Goal: Task Accomplishment & Management: Complete application form

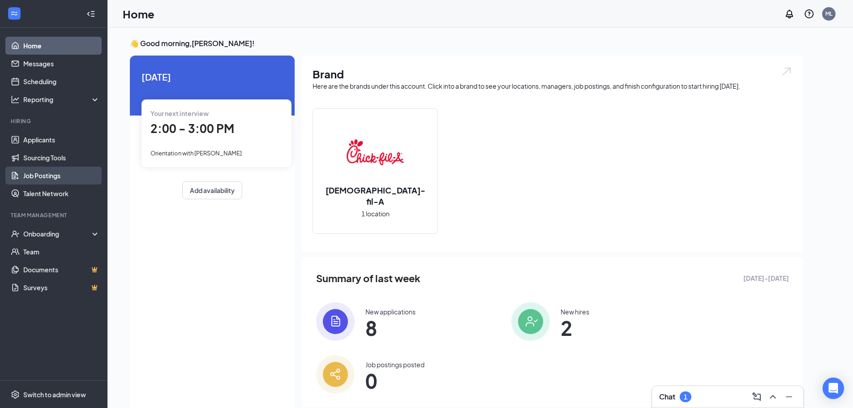
click at [47, 173] on link "Job Postings" at bounding box center [61, 175] width 77 height 18
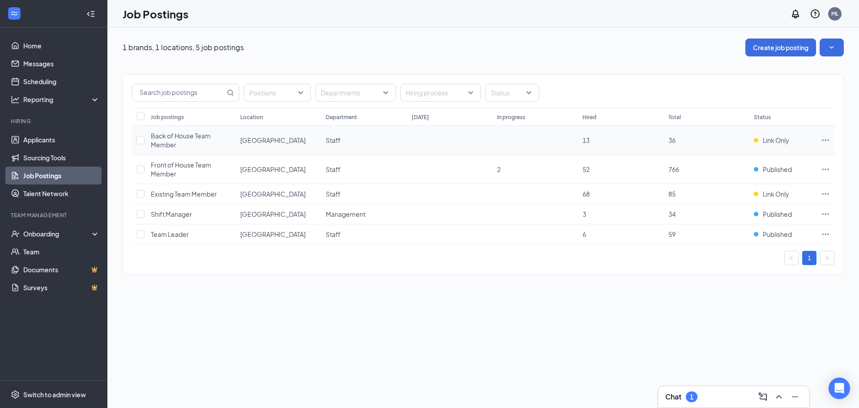
click at [822, 137] on icon "Ellipses" at bounding box center [825, 140] width 9 height 9
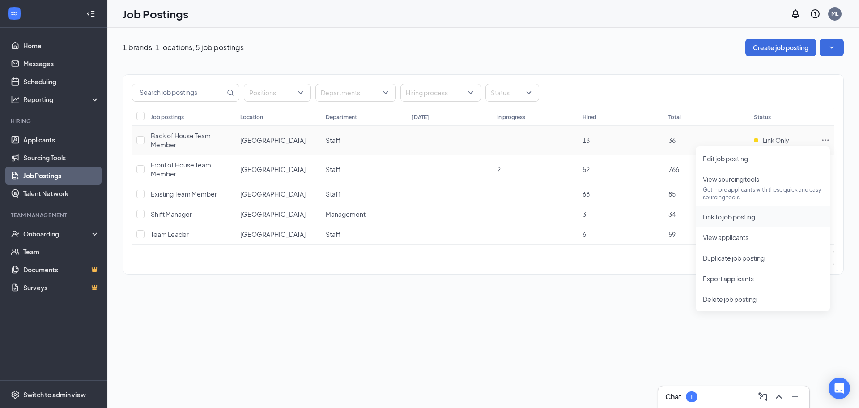
click at [733, 216] on span "Link to job posting" at bounding box center [729, 217] width 52 height 8
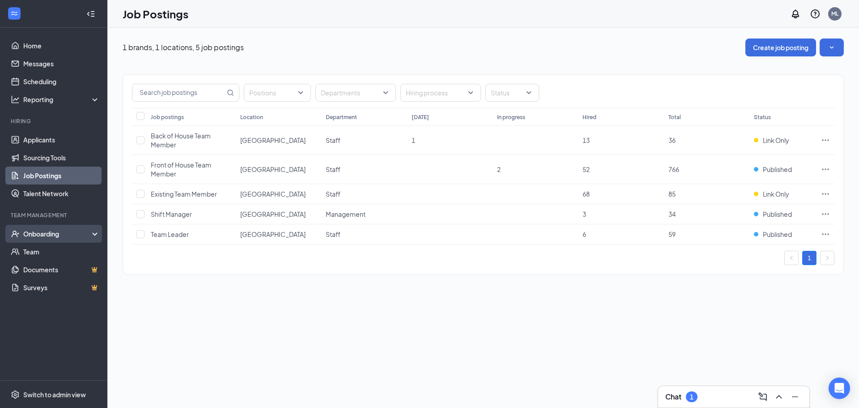
click at [46, 239] on div "Onboarding" at bounding box center [53, 234] width 107 height 18
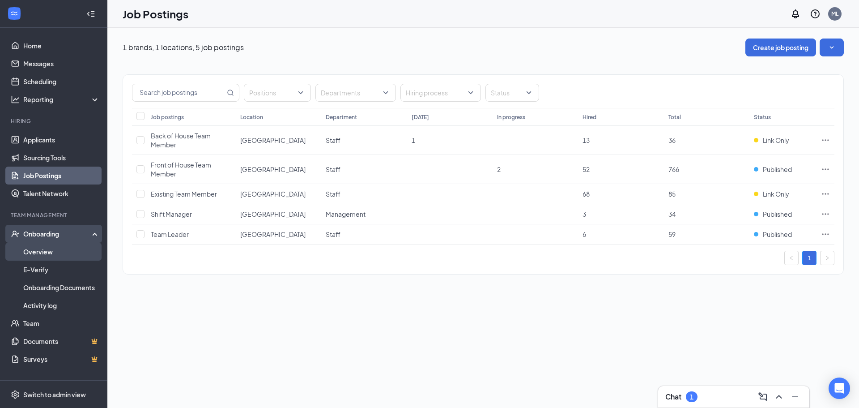
click at [47, 253] on link "Overview" at bounding box center [61, 252] width 77 height 18
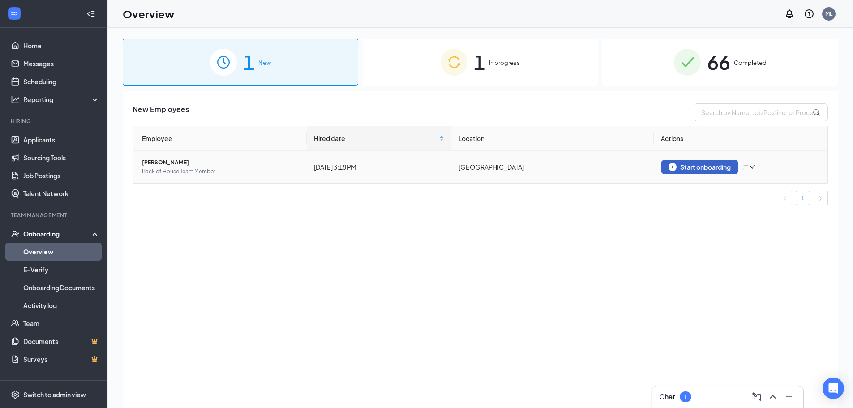
click at [690, 164] on div "Start onboarding" at bounding box center [699, 167] width 62 height 8
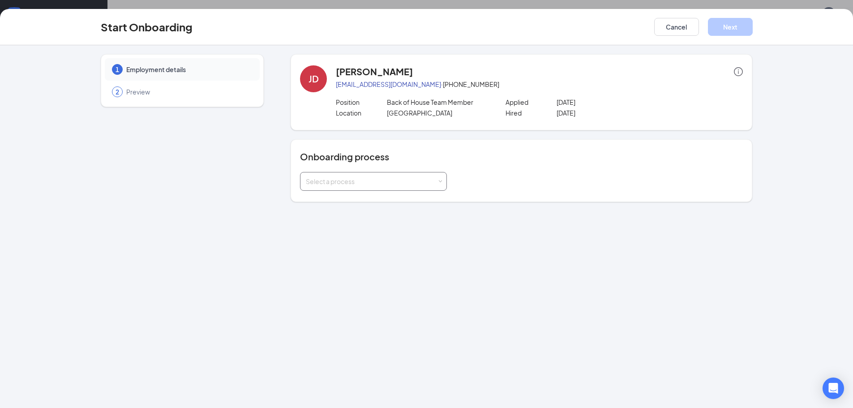
click at [356, 178] on div "Select a process" at bounding box center [371, 181] width 131 height 9
click at [351, 202] on span "Existing Team Member" at bounding box center [336, 200] width 66 height 8
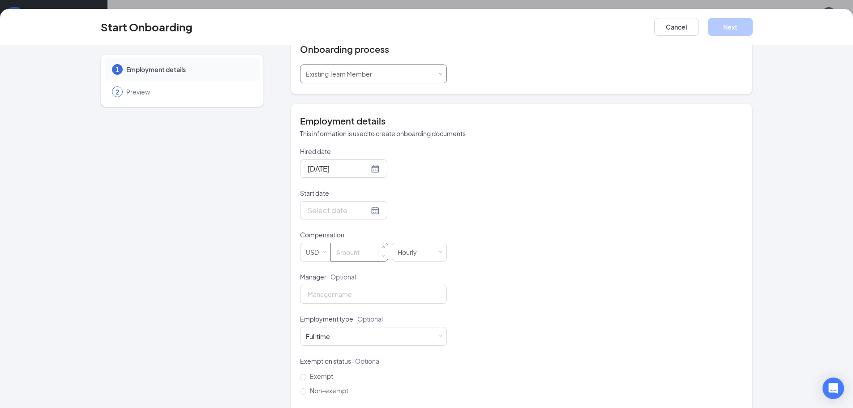
scroll to position [159, 0]
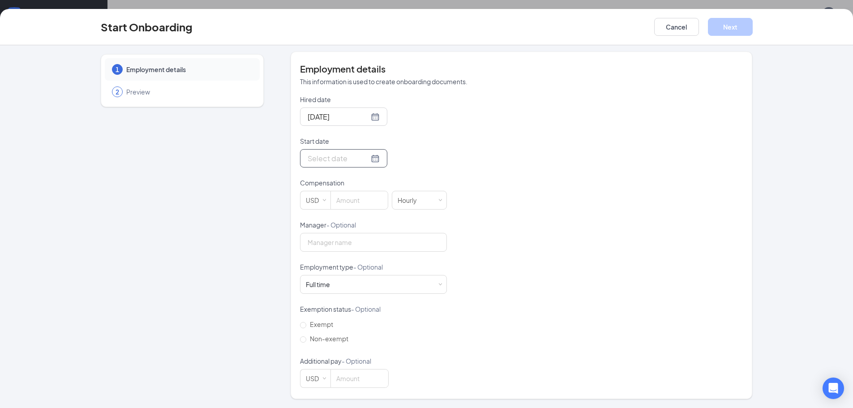
click at [362, 158] on div at bounding box center [343, 158] width 72 height 11
type input "Sep 2, 2025"
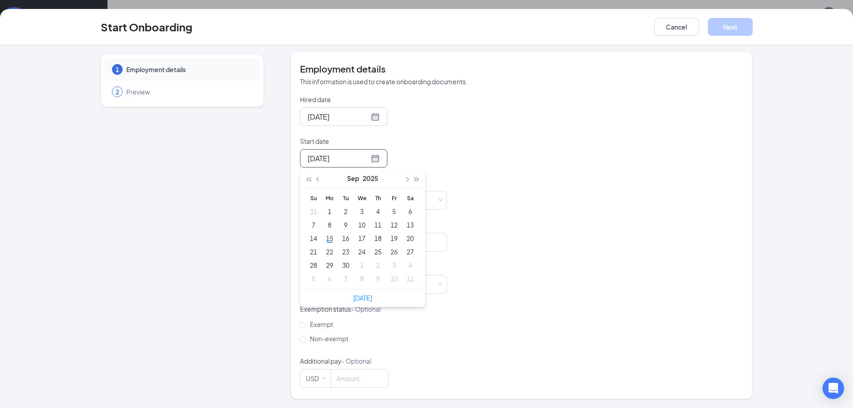
type input "Oct 2, 2025"
click at [361, 299] on link "Today" at bounding box center [362, 298] width 19 height 8
type input "Sep 15, 2025"
click at [357, 205] on input at bounding box center [359, 200] width 57 height 18
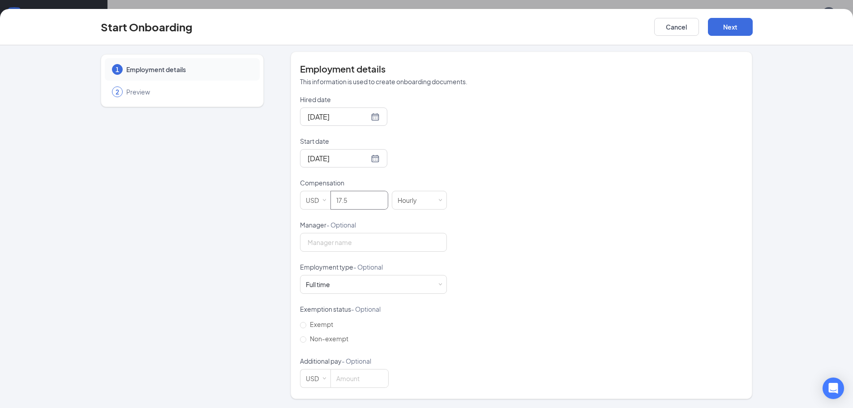
type input "17.5"
click at [617, 274] on div "Hired date Sep 15, 2025 Start date Sep 15, 2025 Sep 2025 Su Mo Tu We Th Fr Sa 3…" at bounding box center [521, 241] width 443 height 293
click at [393, 288] on div "Full time Works 30+ hours per week and is reasonably expected to work" at bounding box center [373, 284] width 135 height 18
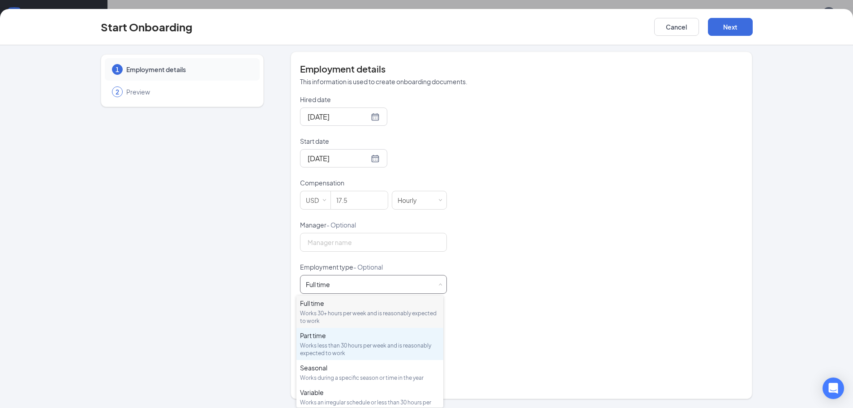
click at [362, 338] on div "Part time" at bounding box center [370, 335] width 140 height 9
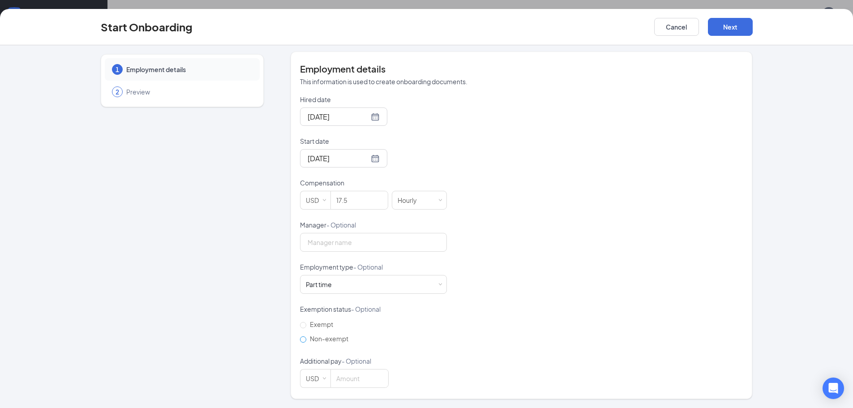
click at [318, 337] on span "Non-exempt" at bounding box center [329, 338] width 46 height 8
click at [306, 337] on input "Non-exempt" at bounding box center [303, 339] width 6 height 6
radio input "true"
click at [738, 23] on button "Next" at bounding box center [730, 27] width 45 height 18
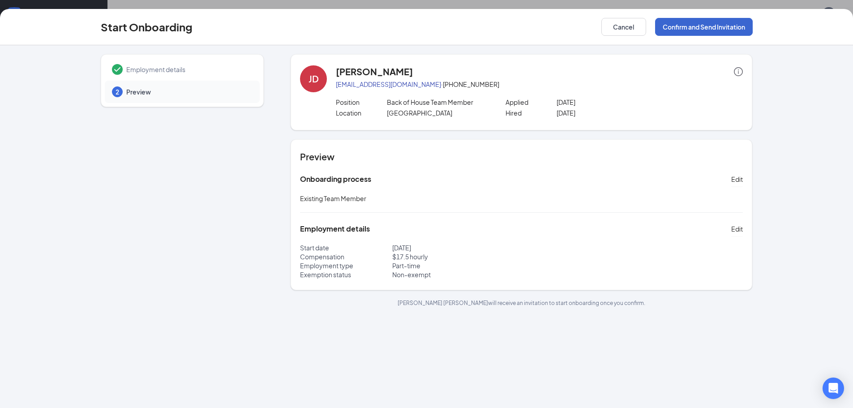
scroll to position [0, 0]
click at [735, 25] on button "Confirm and Send Invitation" at bounding box center [704, 27] width 98 height 18
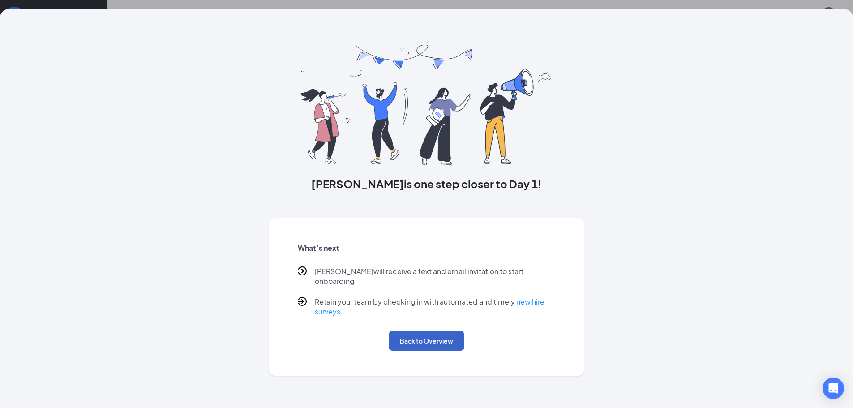
click at [426, 333] on button "Back to Overview" at bounding box center [426, 341] width 76 height 20
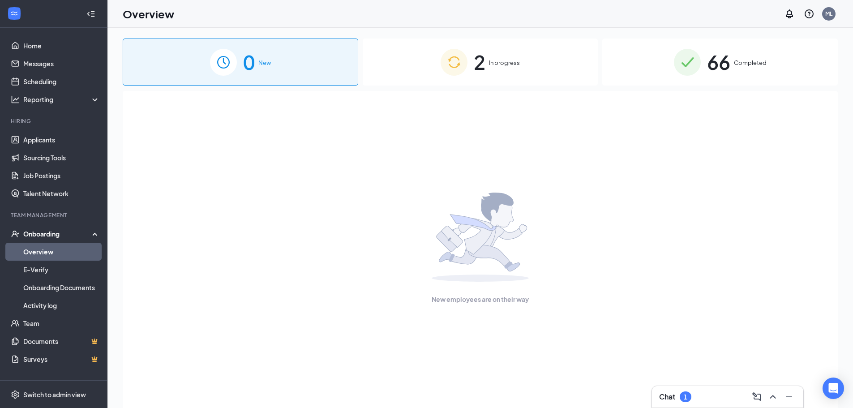
click at [459, 62] on img at bounding box center [453, 62] width 27 height 27
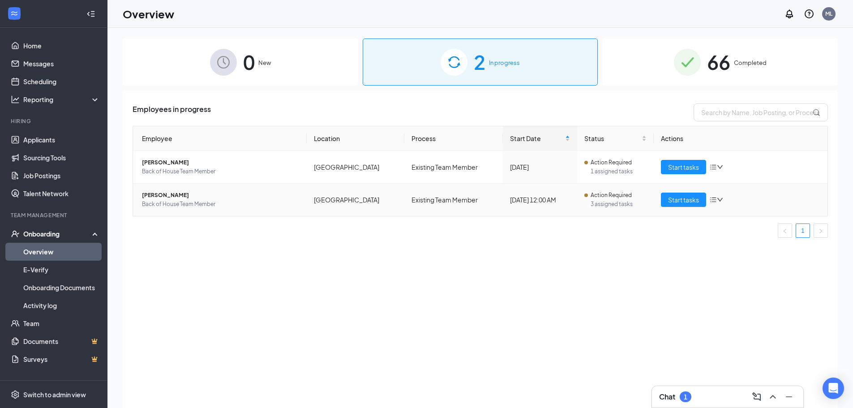
click at [718, 198] on icon "down" at bounding box center [719, 200] width 5 height 4
click at [270, 202] on span "Back of House Team Member" at bounding box center [221, 204] width 158 height 9
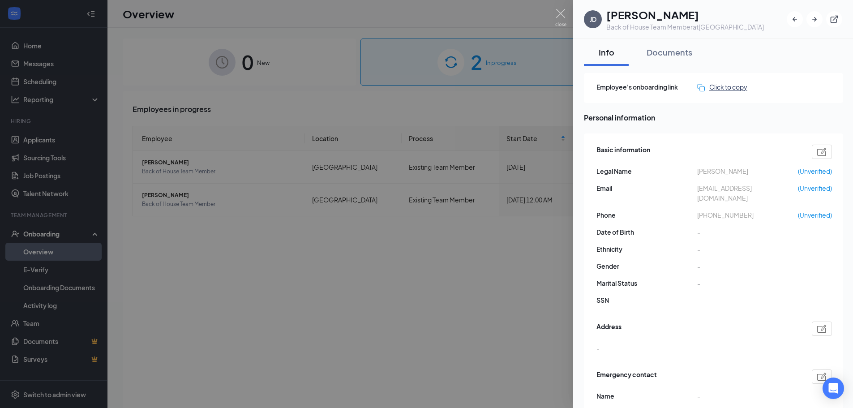
click at [715, 92] on div "Click to copy" at bounding box center [722, 87] width 50 height 10
click at [234, 261] on div at bounding box center [426, 204] width 853 height 408
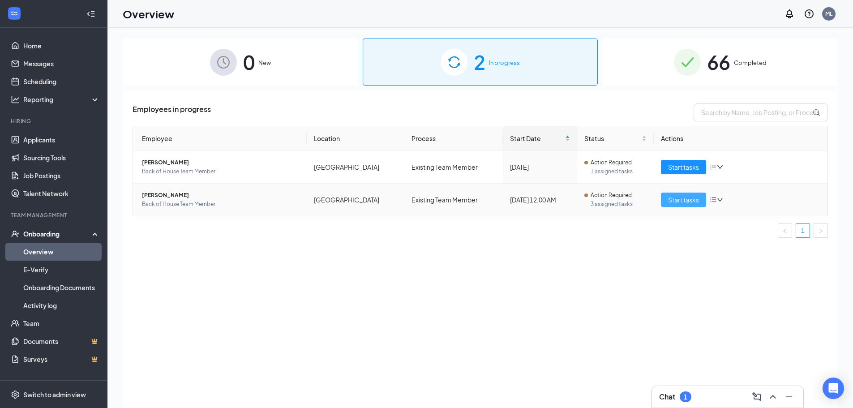
click at [685, 203] on span "Start tasks" at bounding box center [683, 200] width 31 height 10
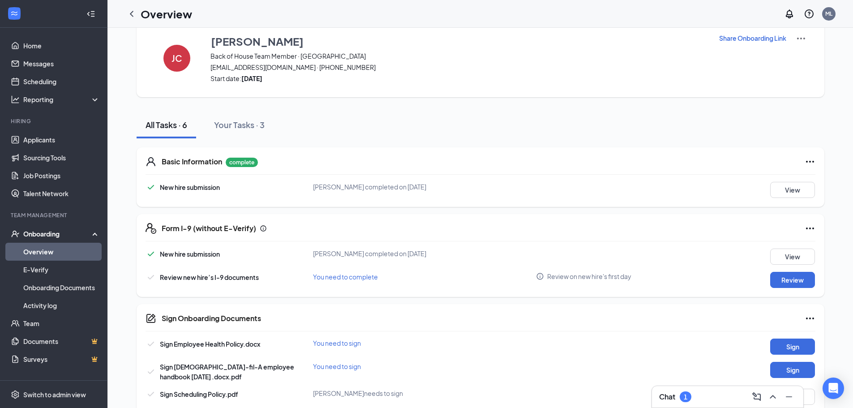
scroll to position [36, 0]
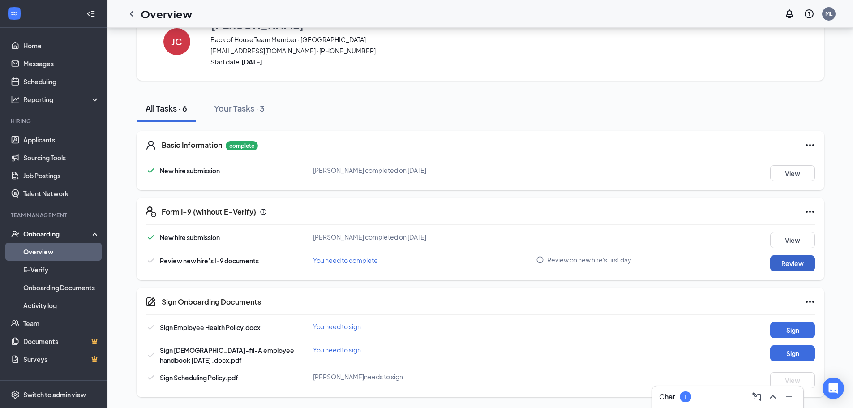
click at [795, 266] on button "Review" at bounding box center [792, 263] width 45 height 16
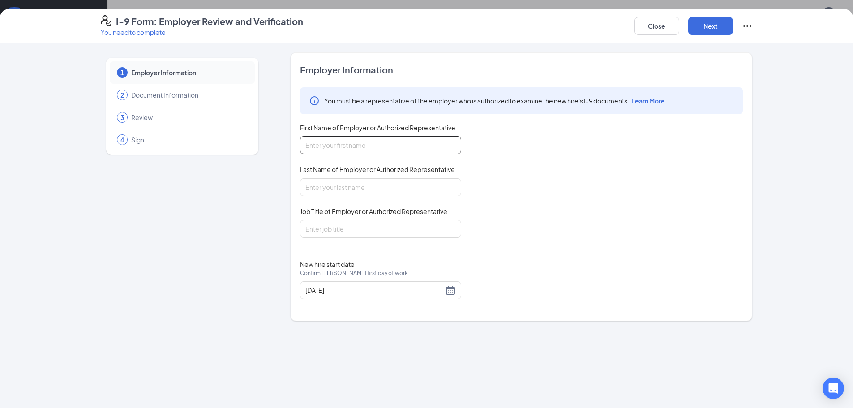
click at [401, 146] on input "First Name of Employer or Authorized Representative" at bounding box center [380, 145] width 161 height 18
type input "Ryan"
type input "Creger"
type input "Director"
click at [593, 181] on div "You must be a representative of the employer who is authorized to examine the n…" at bounding box center [521, 162] width 443 height 150
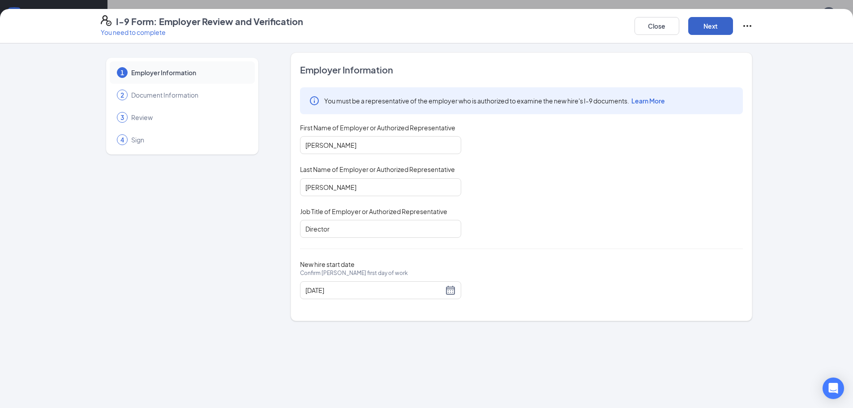
click at [701, 26] on button "Next" at bounding box center [710, 26] width 45 height 18
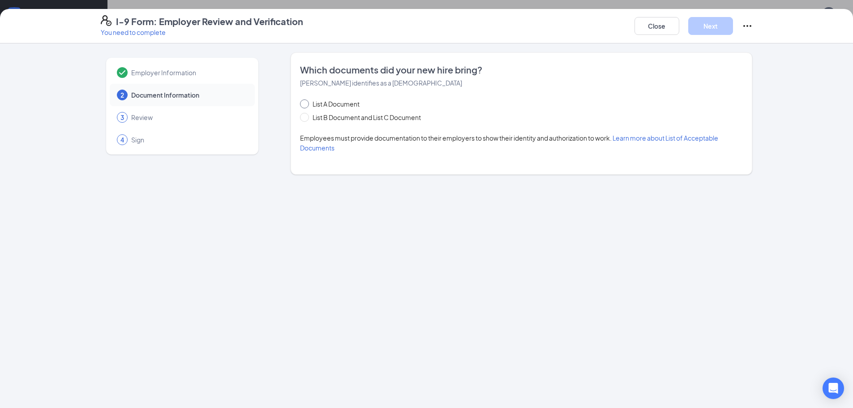
click at [315, 100] on span "List A Document" at bounding box center [336, 104] width 54 height 10
click at [306, 100] on input "List A Document" at bounding box center [303, 102] width 6 height 6
radio input "true"
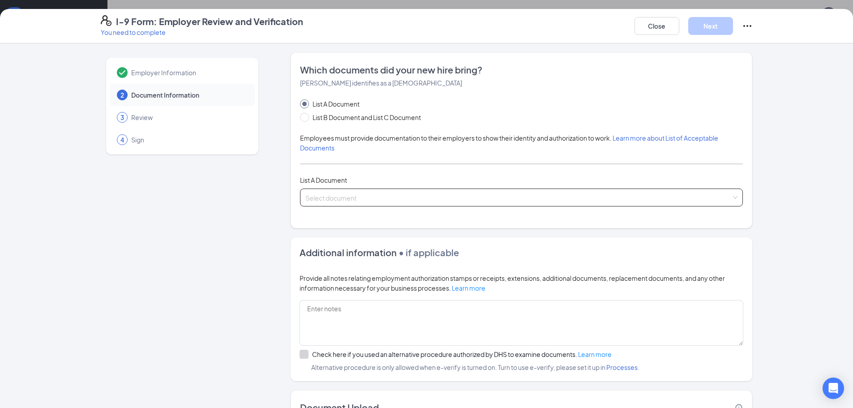
click at [351, 197] on input "search" at bounding box center [518, 195] width 426 height 13
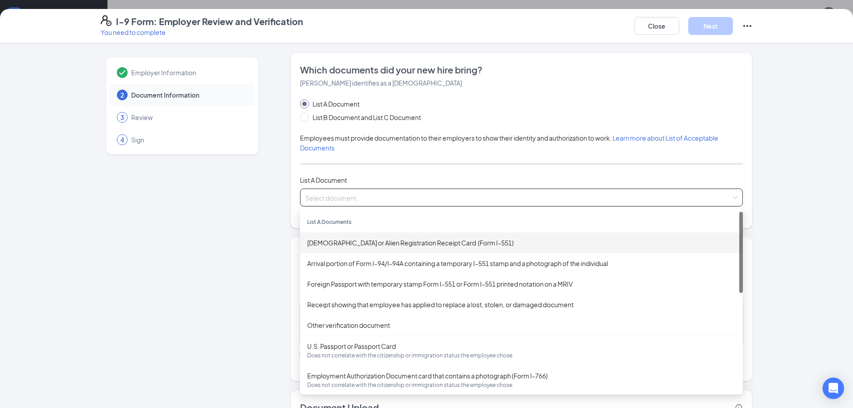
click at [375, 247] on div "Permanent Resident Card or Alien Registration Receipt Card (Form I-551)" at bounding box center [521, 242] width 443 height 21
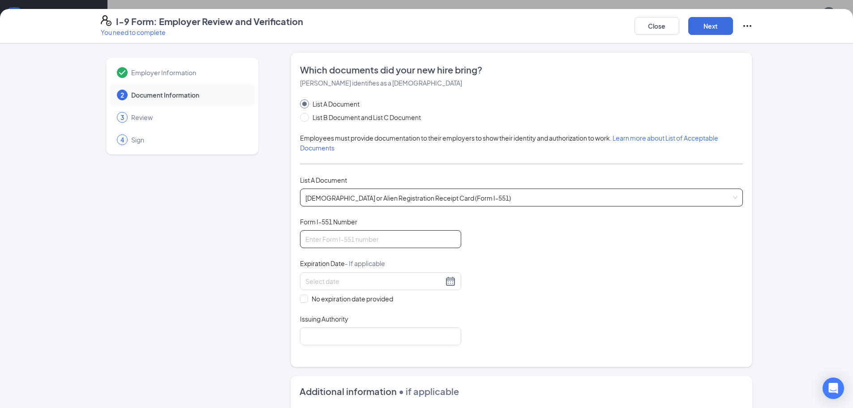
click at [374, 240] on input "Form I-551 Number" at bounding box center [380, 239] width 161 height 18
type input "SRC0145635789"
click at [448, 280] on div at bounding box center [380, 281] width 150 height 11
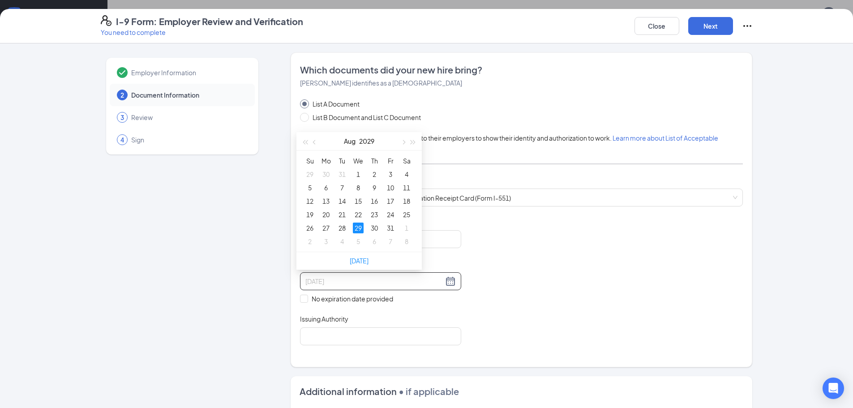
click at [359, 229] on div "29" at bounding box center [358, 227] width 11 height 11
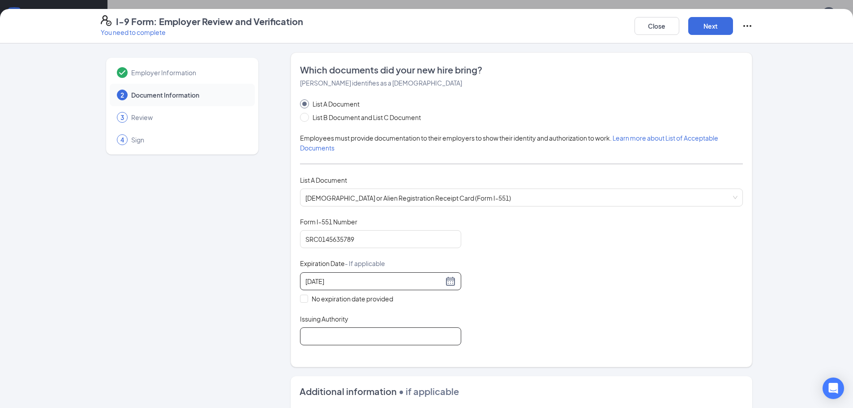
type input "08/29/2029"
click at [359, 341] on input "Issuing Authority" at bounding box center [380, 336] width 161 height 18
type input "u"
type input "United States of America"
click at [708, 26] on button "Next" at bounding box center [710, 26] width 45 height 18
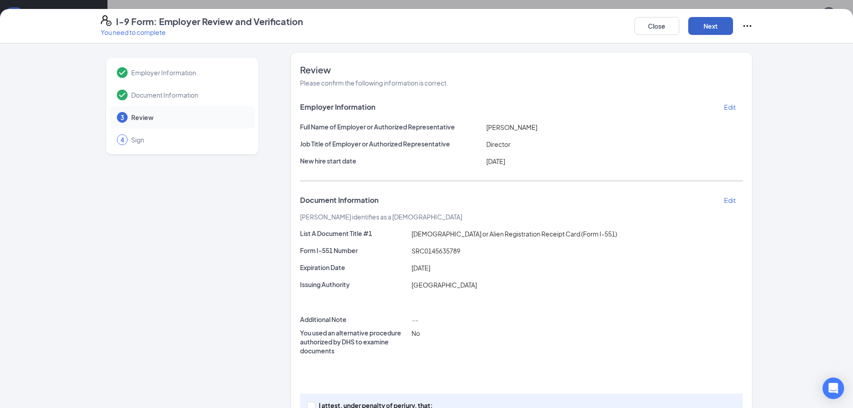
click at [714, 27] on button "Next" at bounding box center [710, 26] width 45 height 18
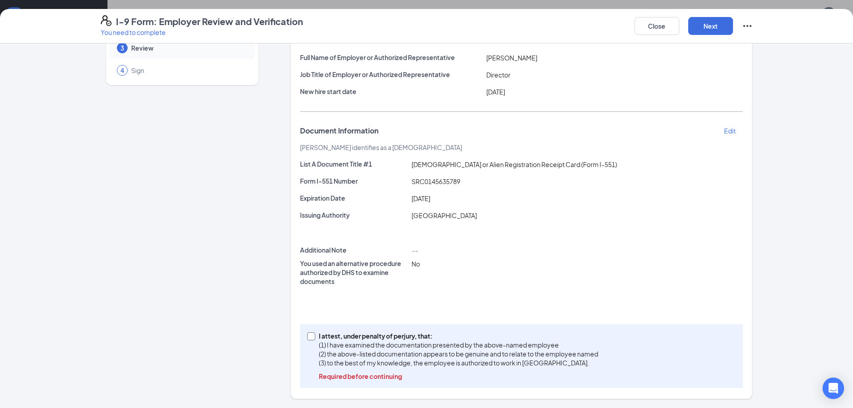
click at [405, 345] on p "(1) I have examined the documentation presented by the above-named employee" at bounding box center [458, 344] width 279 height 9
click at [313, 338] on input "I attest, under penalty of perjury, that: (1) I have examined the documentation…" at bounding box center [310, 335] width 6 height 6
checkbox input "true"
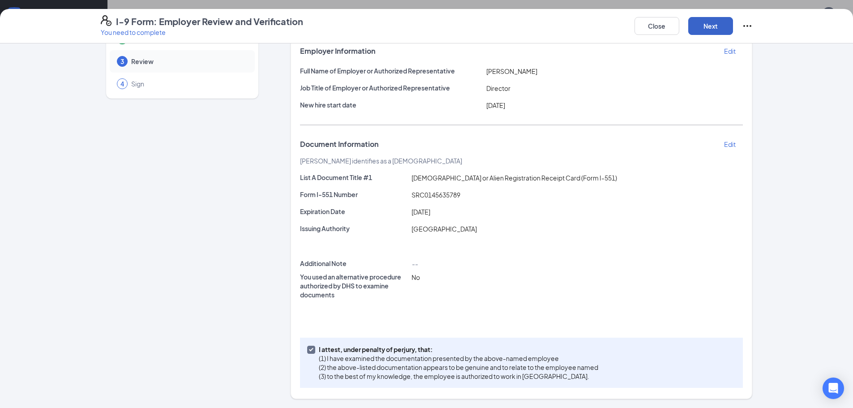
click at [704, 30] on button "Next" at bounding box center [710, 26] width 45 height 18
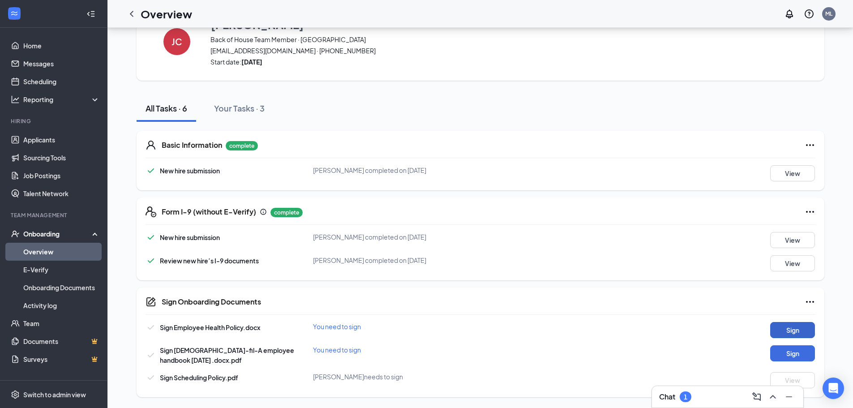
click at [809, 328] on button "Sign" at bounding box center [792, 330] width 45 height 16
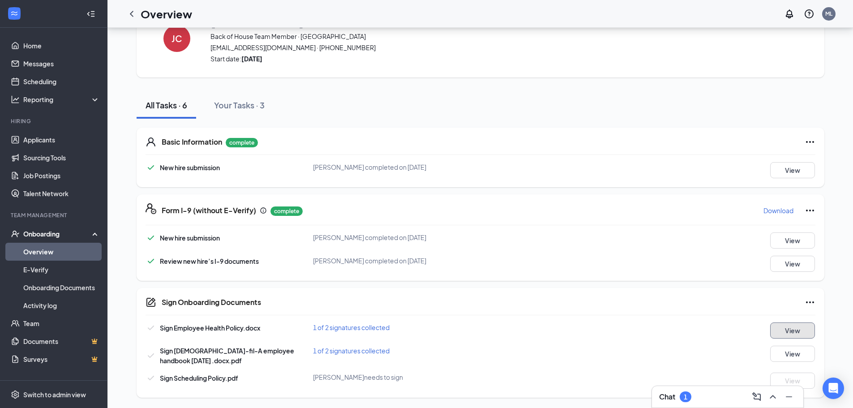
scroll to position [40, 0]
click at [609, 327] on div "Sign Employee Health Policy.docx 1 of 2 signatures collected View" at bounding box center [479, 330] width 669 height 16
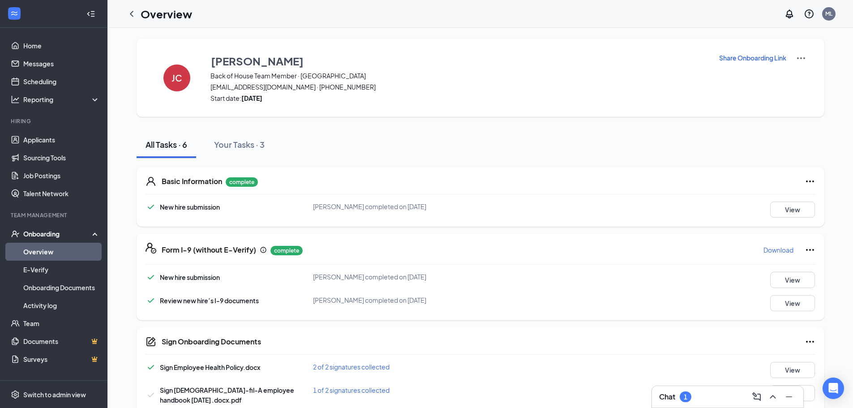
click at [515, 146] on div "All Tasks · 6 Your Tasks · 3" at bounding box center [479, 144] width 687 height 27
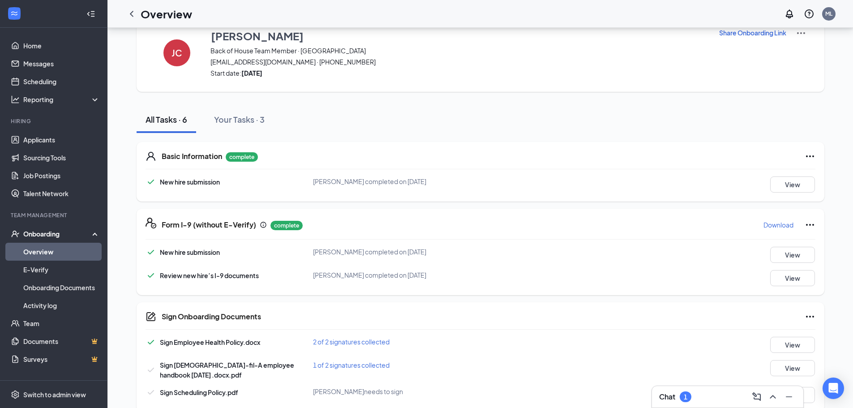
scroll to position [40, 0]
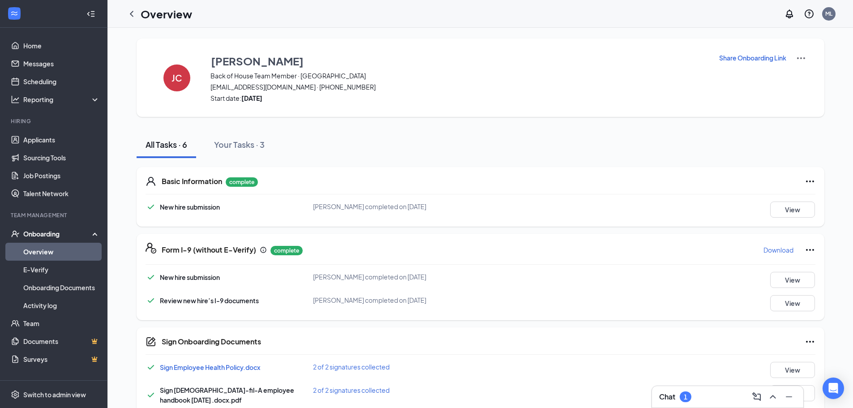
scroll to position [40, 0]
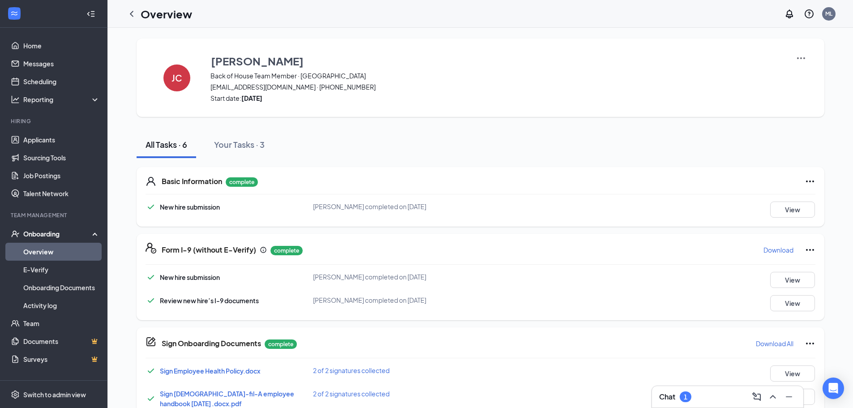
click at [57, 249] on link "Overview" at bounding box center [61, 252] width 77 height 18
